Goal: Task Accomplishment & Management: Complete application form

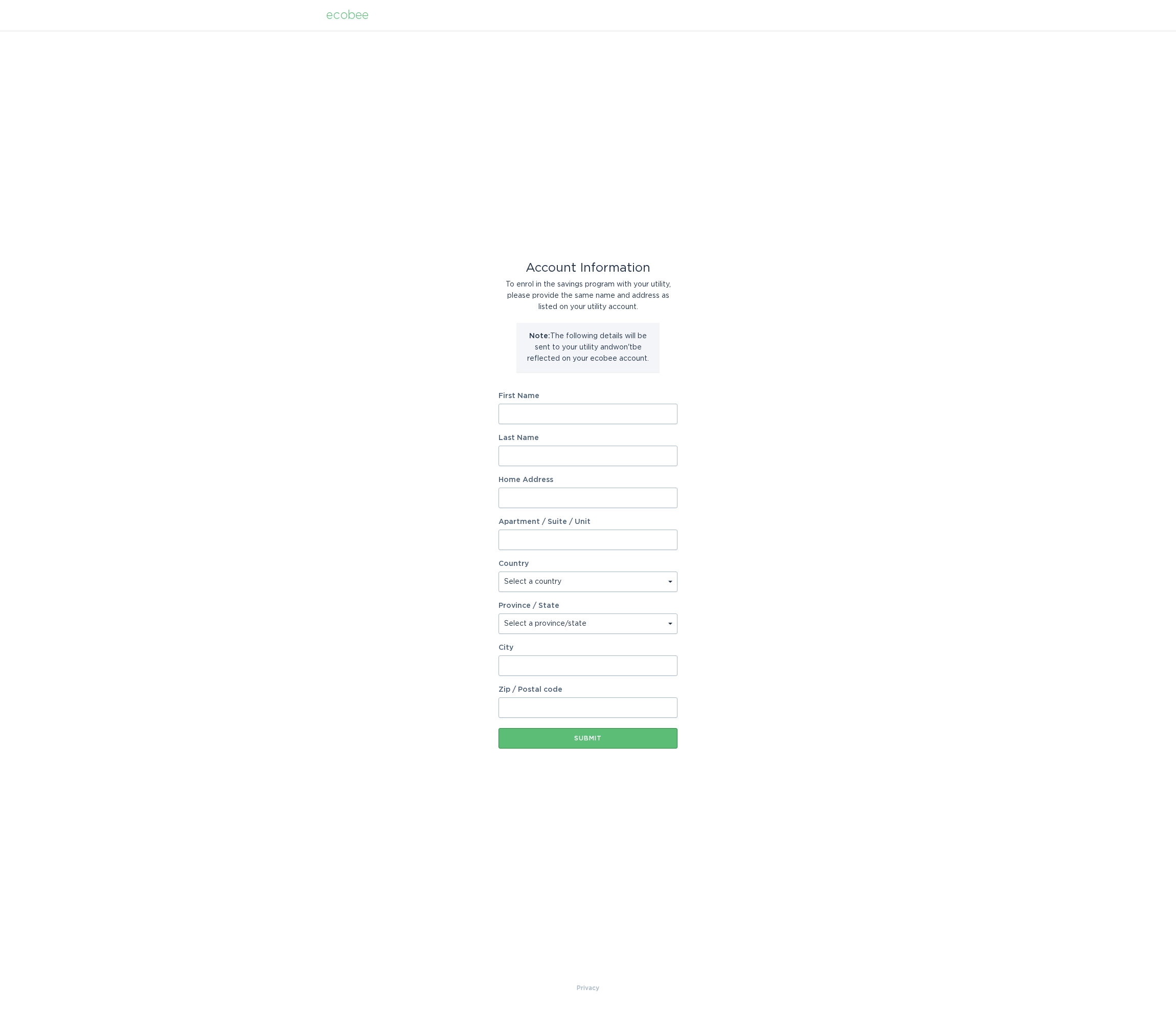
click at [581, 416] on input "First Name" at bounding box center [588, 414] width 179 height 21
click at [857, 362] on div "Account Information To enrol in the savings program with your utility, please p…" at bounding box center [588, 507] width 1176 height 951
click at [506, 408] on input "First Name" at bounding box center [588, 414] width 179 height 21
click at [538, 413] on input "Ch" at bounding box center [588, 414] width 179 height 21
type input "[PERSON_NAME]"
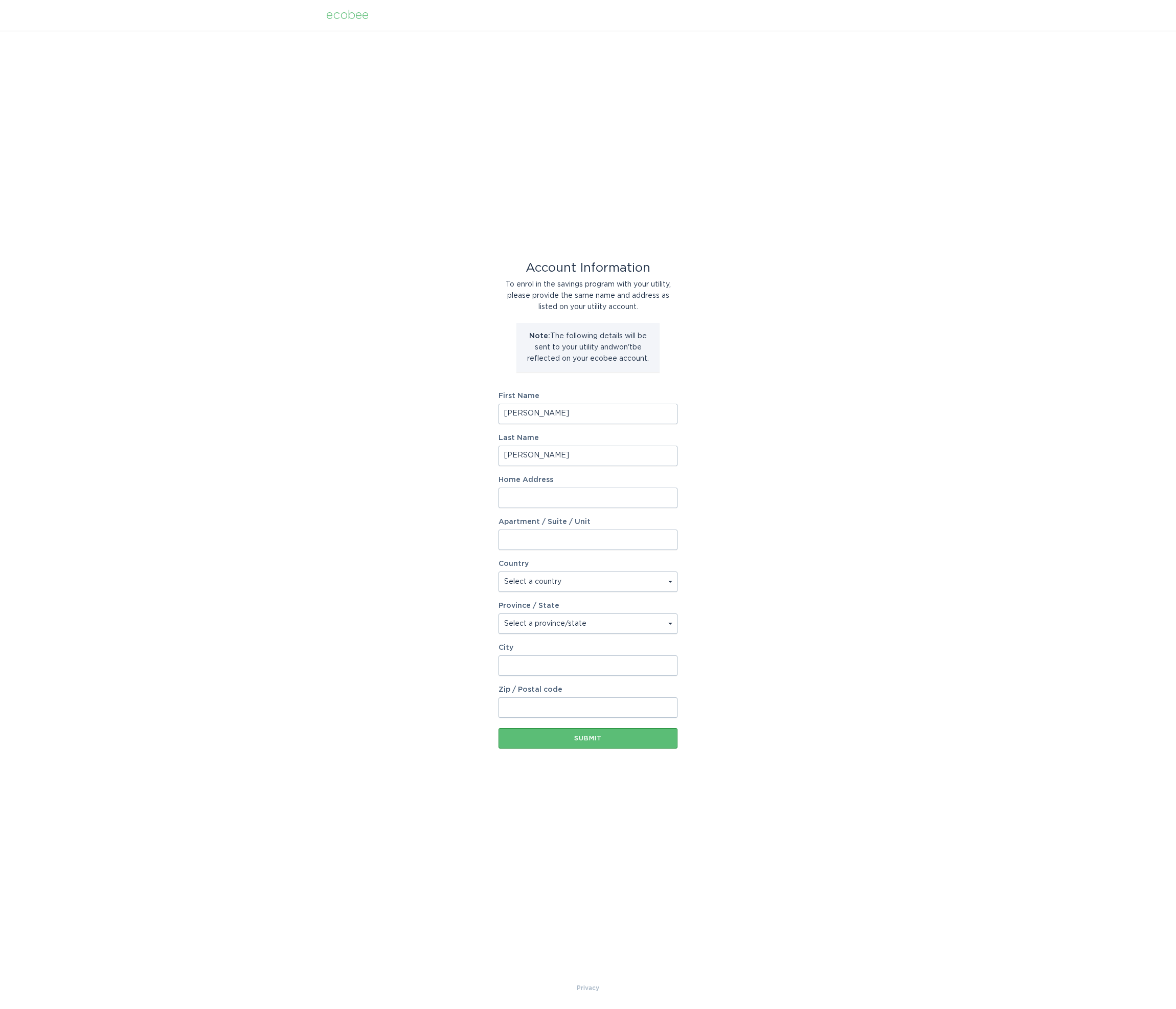
type input "[PERSON_NAME]"
click at [799, 468] on div "Account Information To enrol in the savings program with your utility, please p…" at bounding box center [588, 507] width 1176 height 951
click at [619, 499] on input "Home Address" at bounding box center [588, 498] width 179 height 21
type input "[STREET_ADDRESS]"
click at [557, 663] on input "City" at bounding box center [588, 665] width 179 height 21
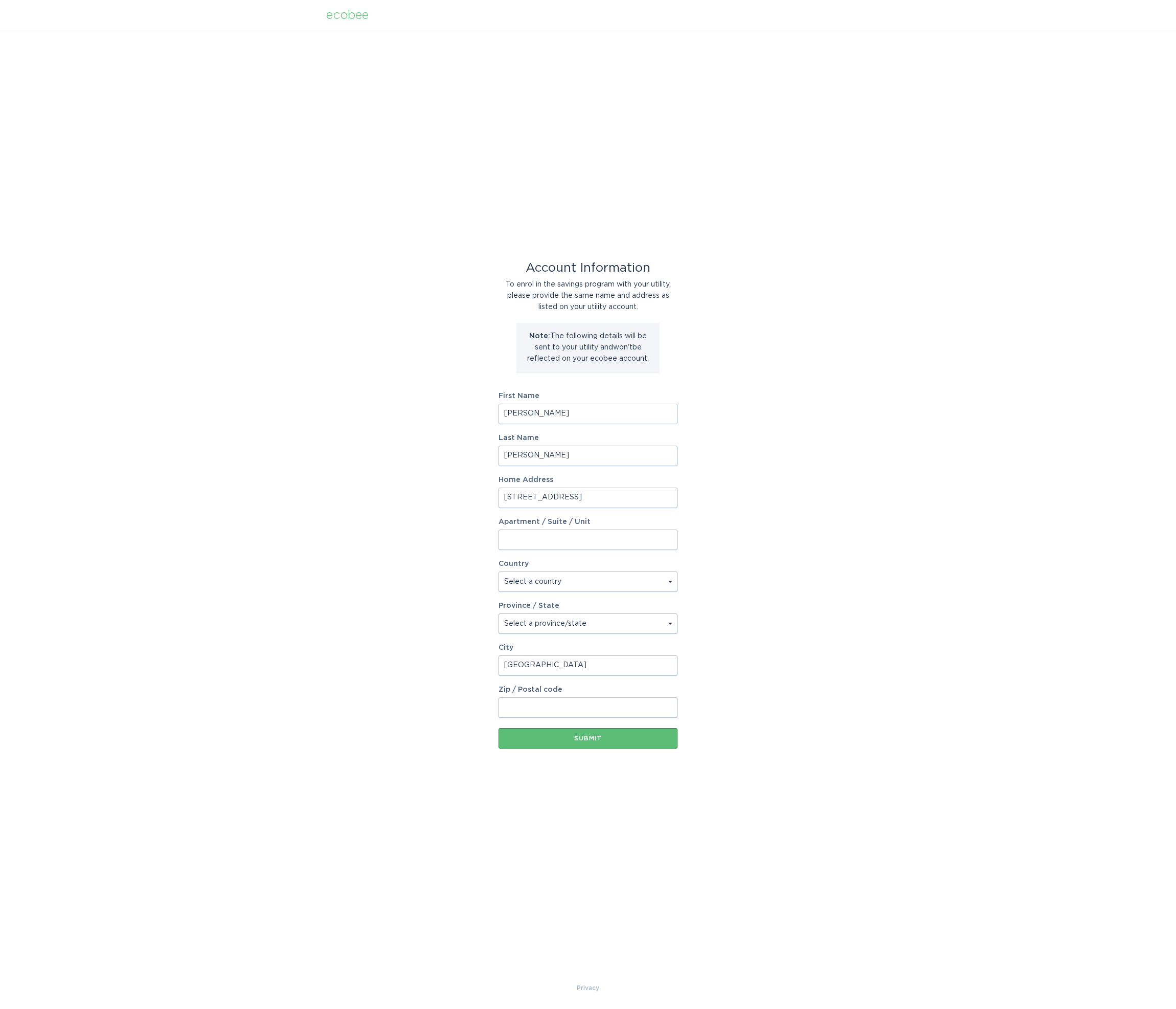
type input "[GEOGRAPHIC_DATA]"
type input "12853"
click at [499, 571] on select "Select a country [GEOGRAPHIC_DATA] [GEOGRAPHIC_DATA]" at bounding box center [588, 582] width 179 height 21
select select "US"
click option "[GEOGRAPHIC_DATA]" at bounding box center [0, 0] width 0 height 0
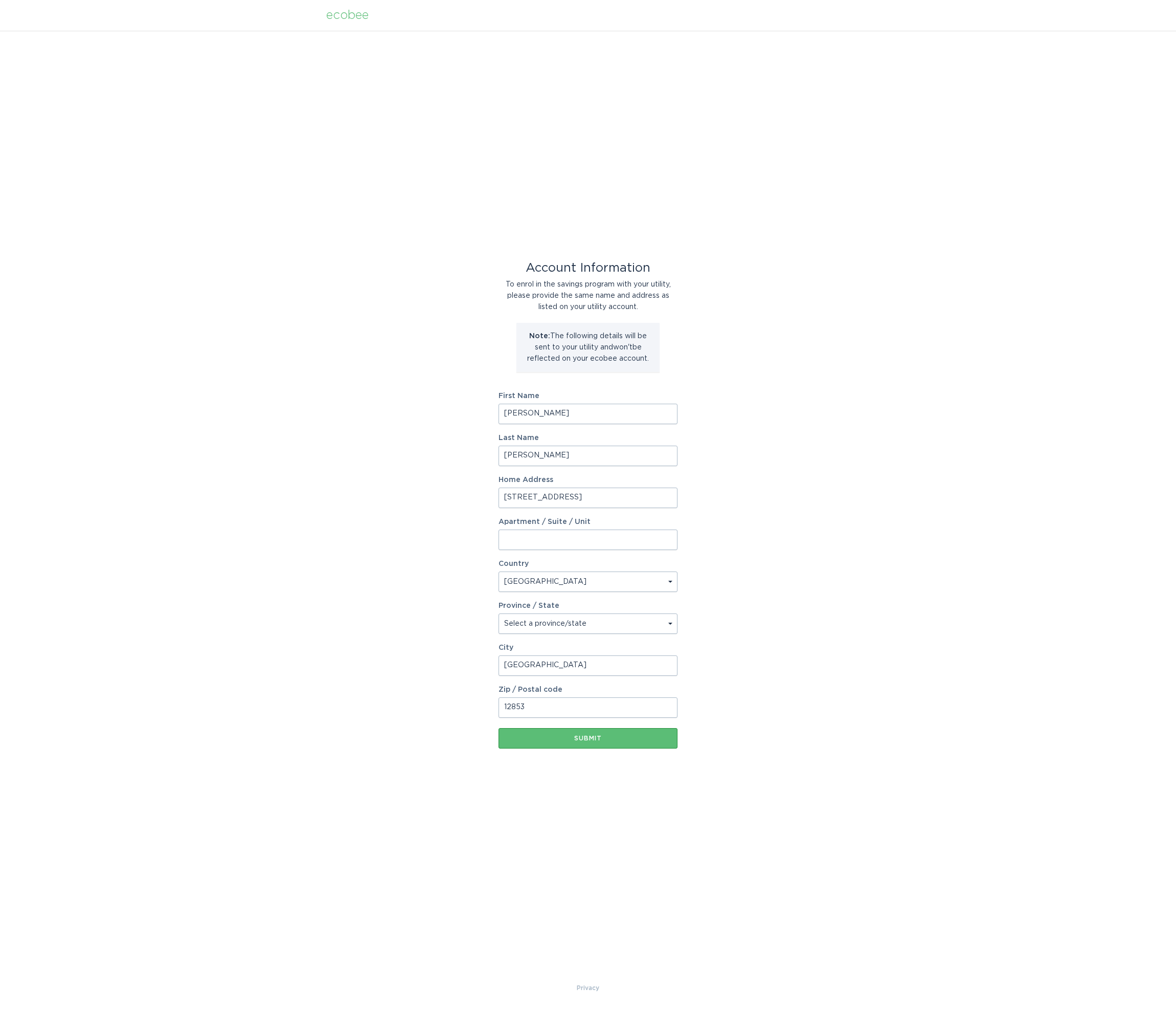
click at [499, 613] on select "Select a province/state [US_STATE] [US_STATE] [US_STATE] [US_STATE] [US_STATE] …" at bounding box center [588, 624] width 179 height 21
select select "NY"
click option "[US_STATE]" at bounding box center [0, 0] width 0 height 0
click at [602, 736] on div "Submit" at bounding box center [588, 738] width 169 height 6
